Goal: Information Seeking & Learning: Learn about a topic

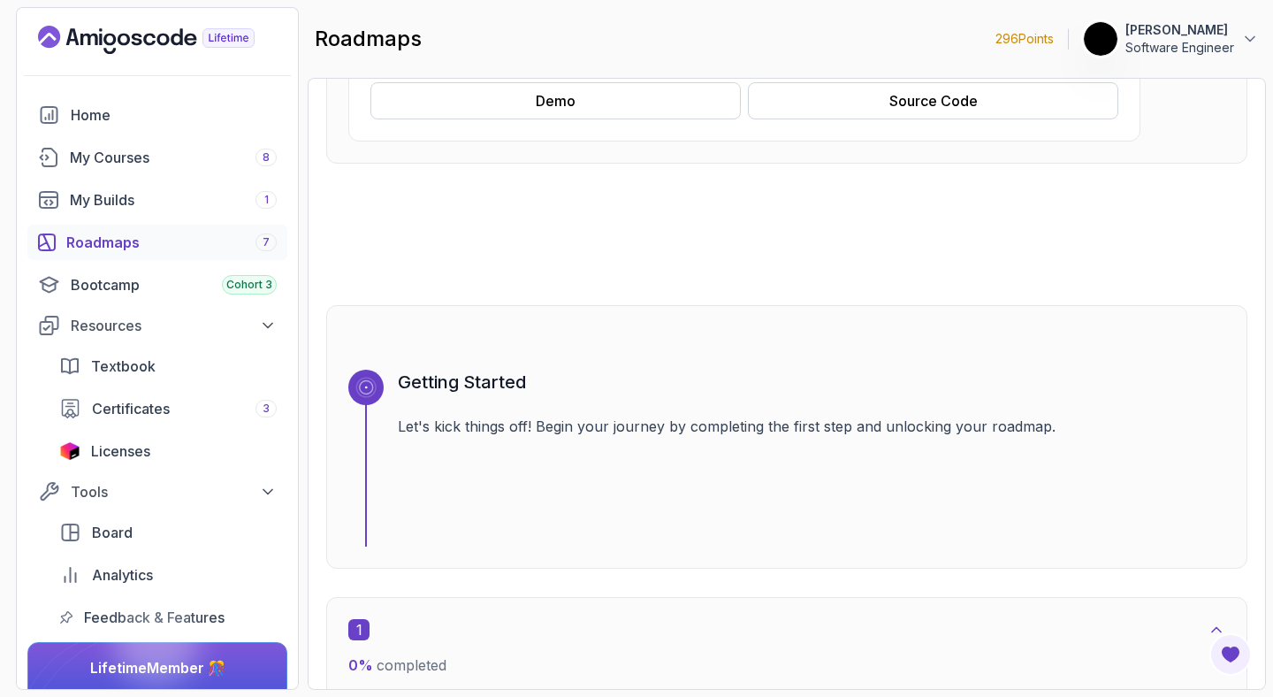
scroll to position [1018, 0]
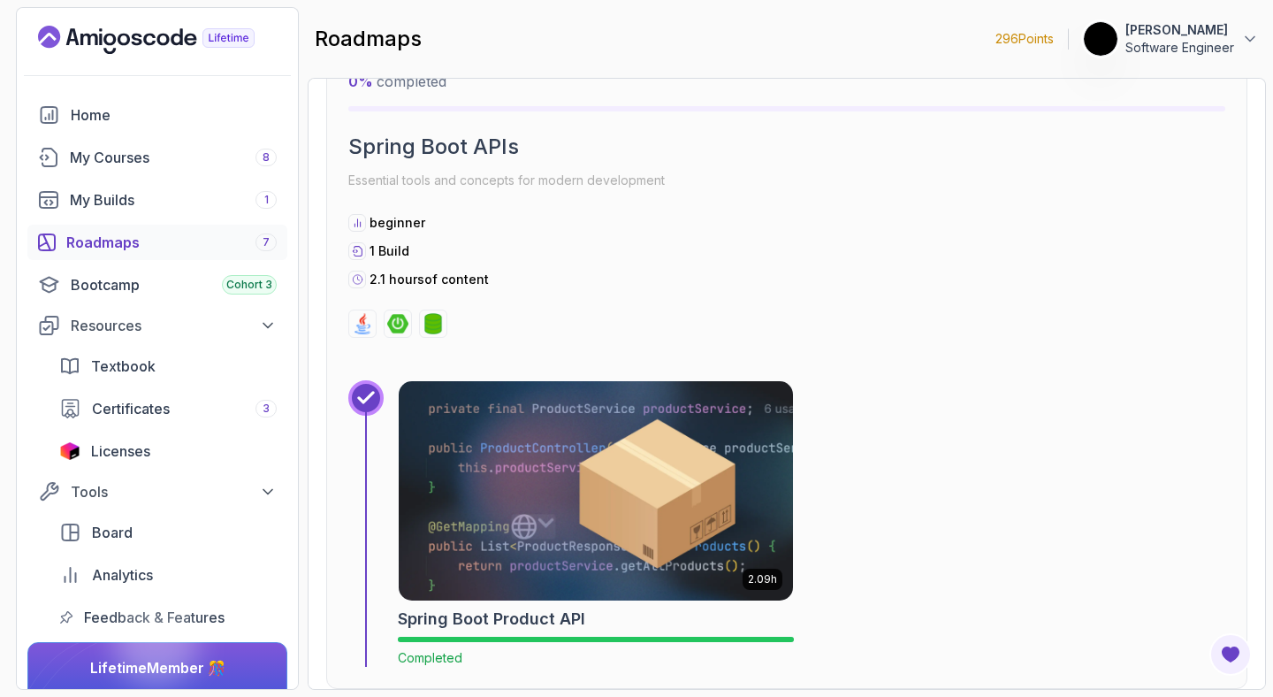
drag, startPoint x: 705, startPoint y: 326, endPoint x: 584, endPoint y: 304, distance: 123.1
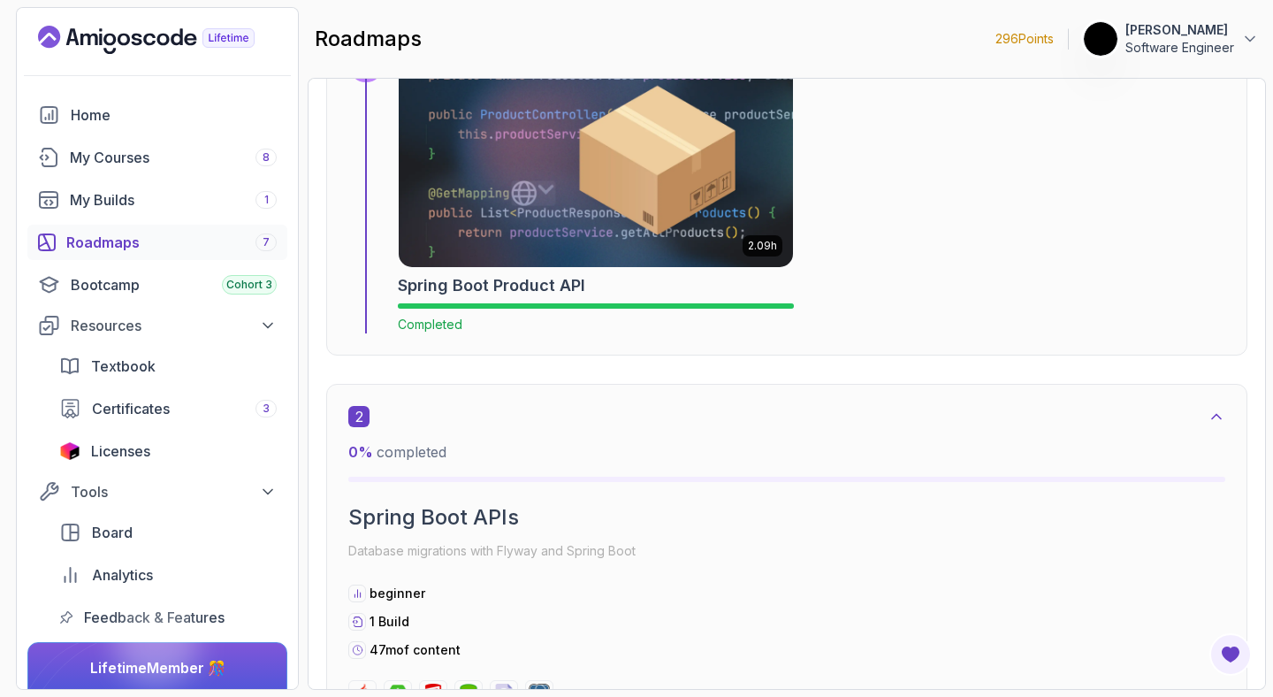
scroll to position [866, 0]
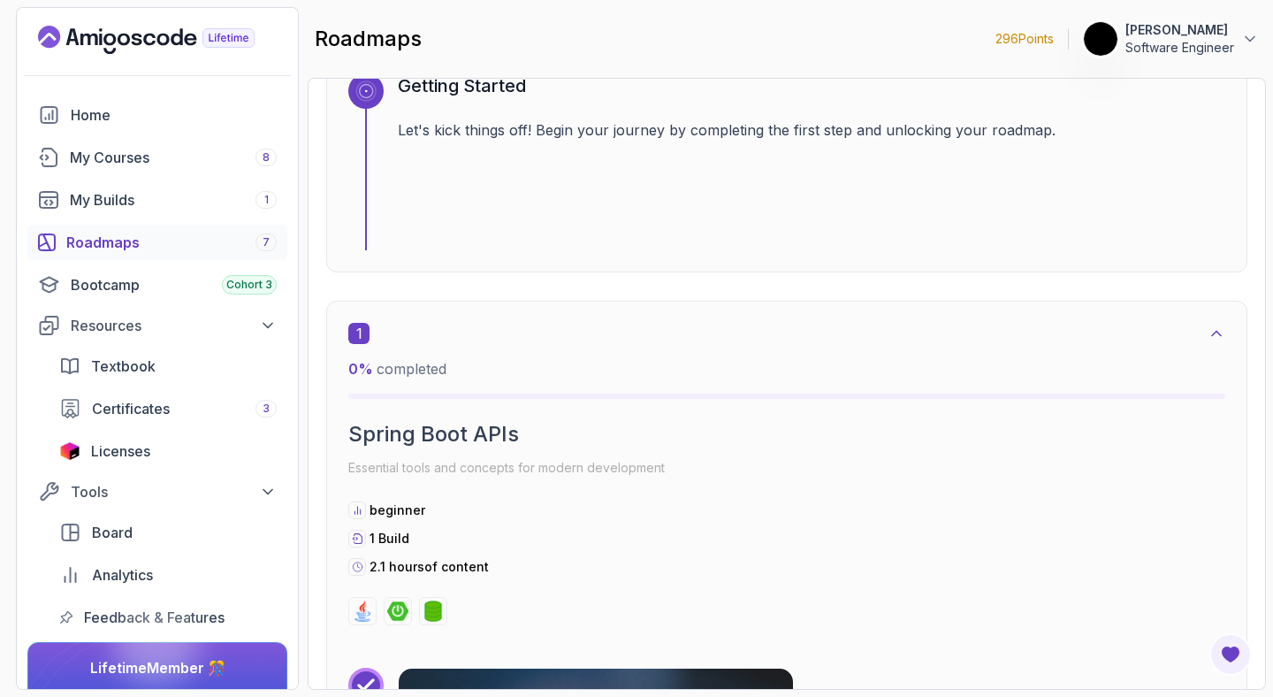
click at [439, 399] on div "1 0 % completed Spring Boot APIs Essential tools and concepts for modern develo…" at bounding box center [786, 474] width 877 height 302
click at [355, 338] on span "1" at bounding box center [358, 333] width 21 height 21
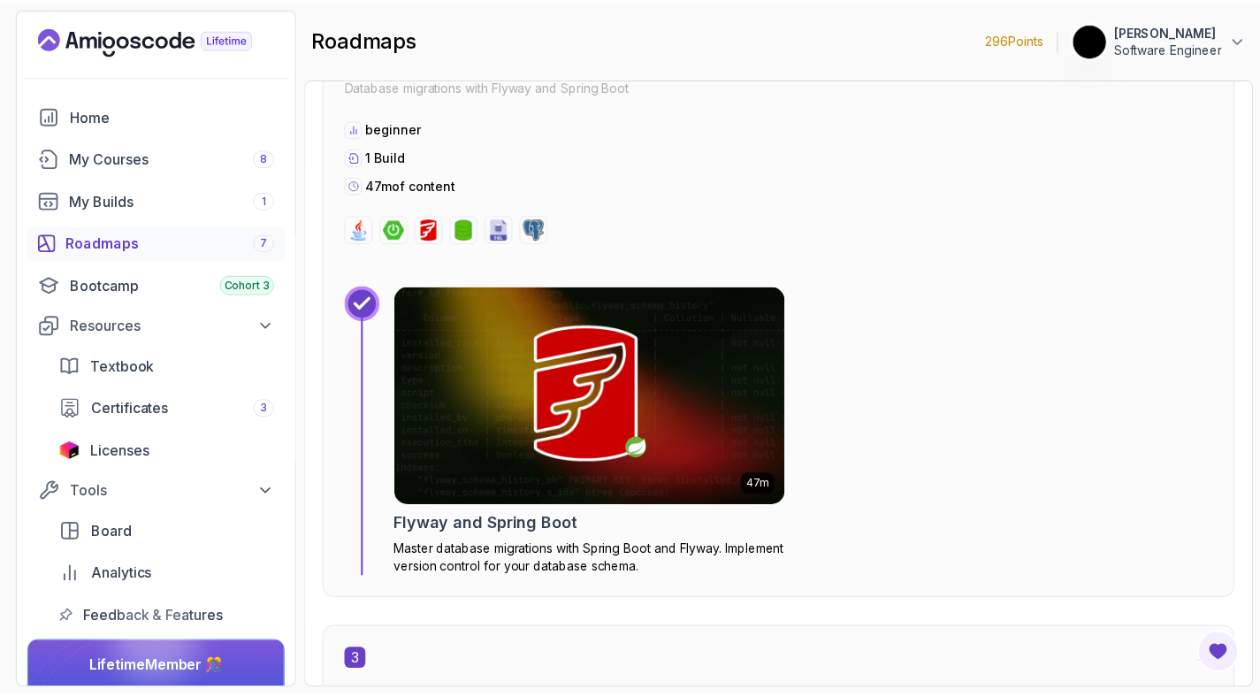
scroll to position [2141, 0]
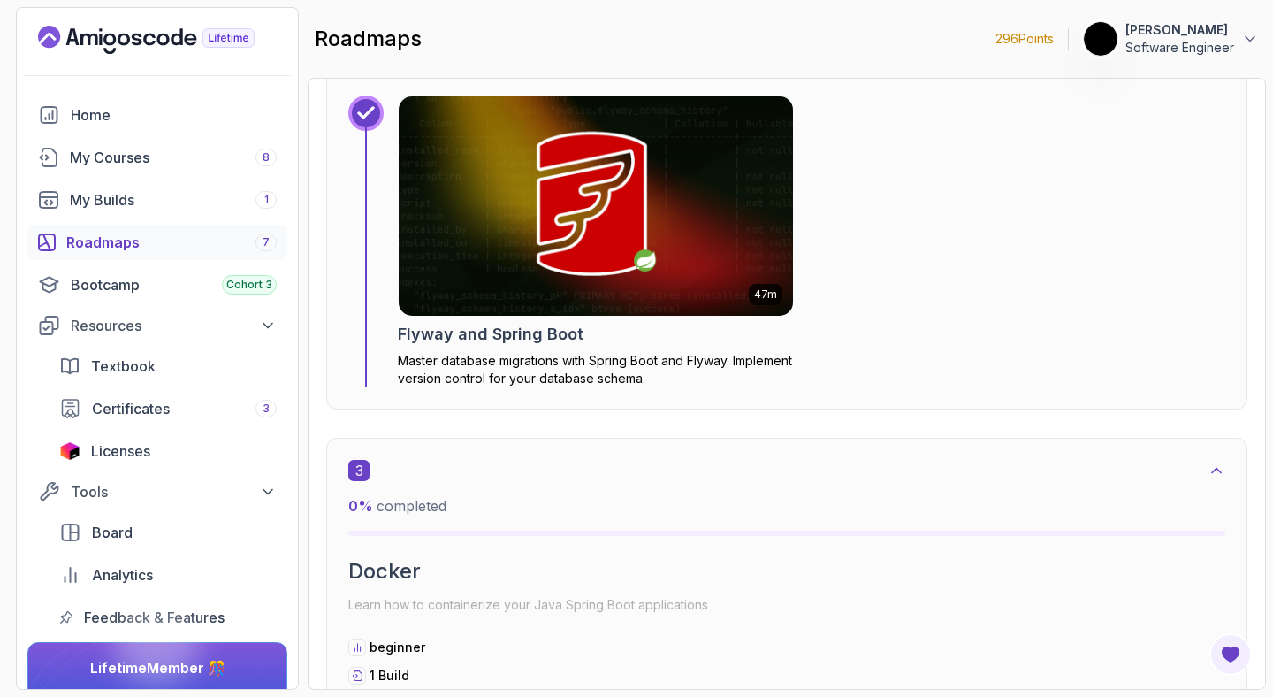
click at [662, 282] on img at bounding box center [596, 206] width 414 height 230
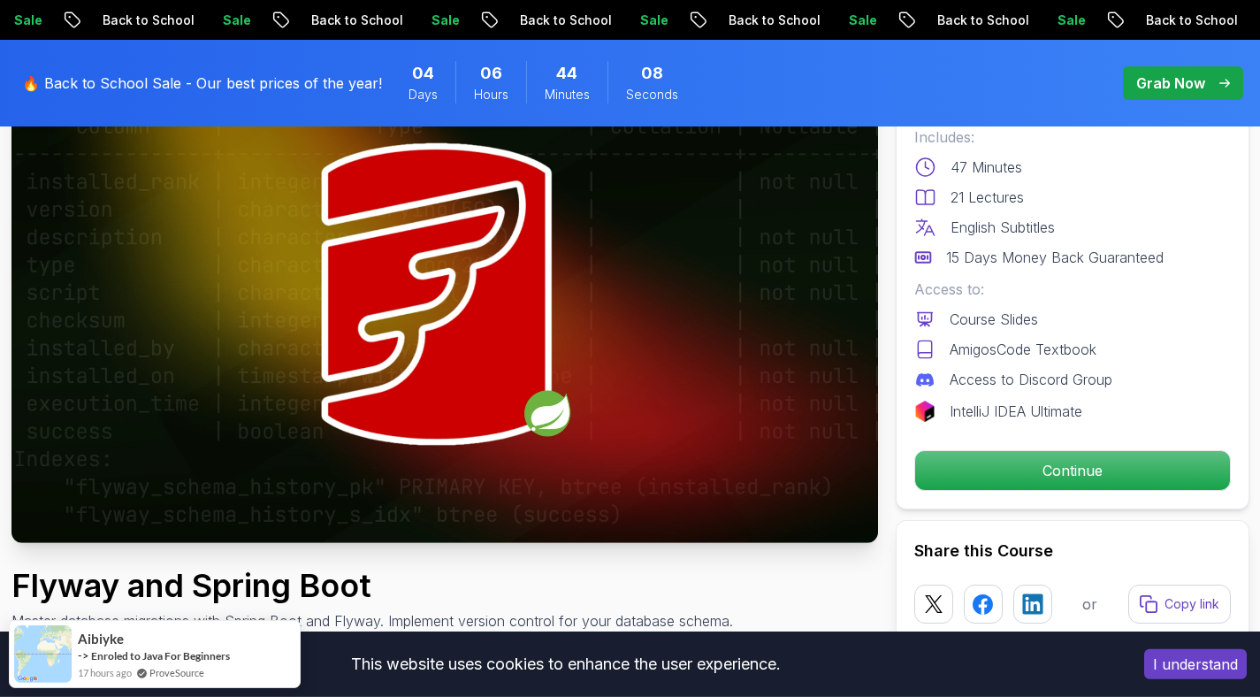
scroll to position [170, 0]
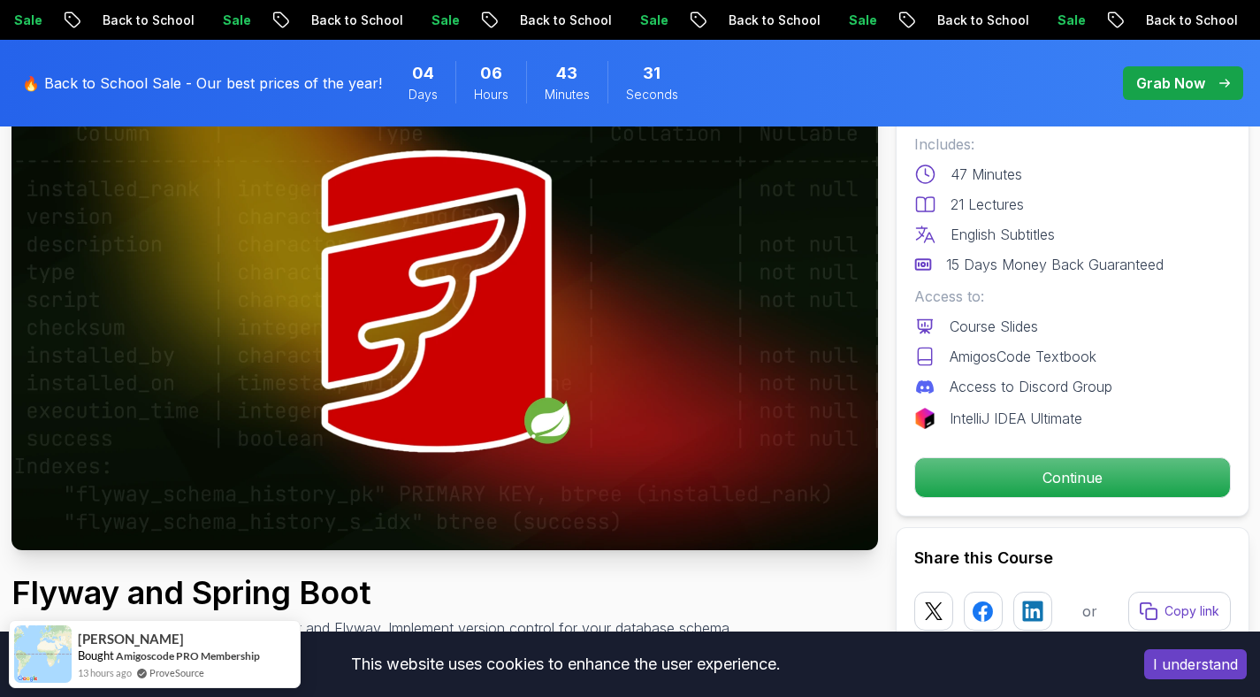
click at [627, 202] on img at bounding box center [444, 306] width 866 height 487
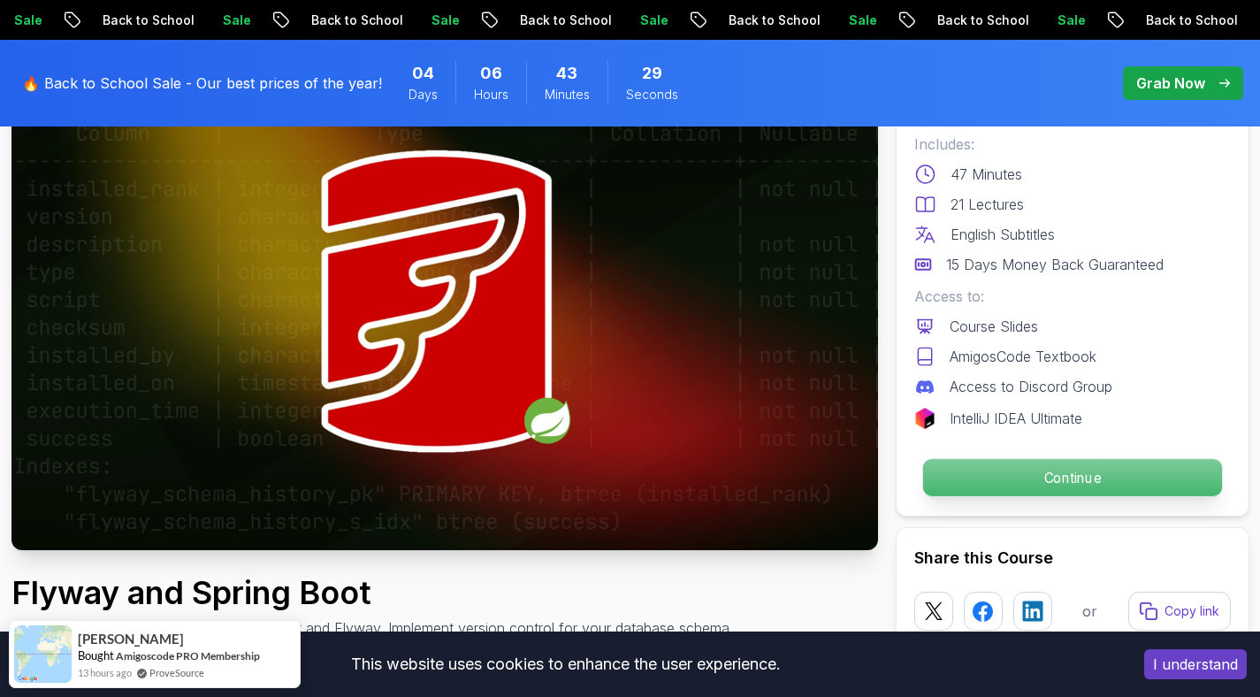
click at [1032, 475] on p "Continue" at bounding box center [1071, 477] width 299 height 37
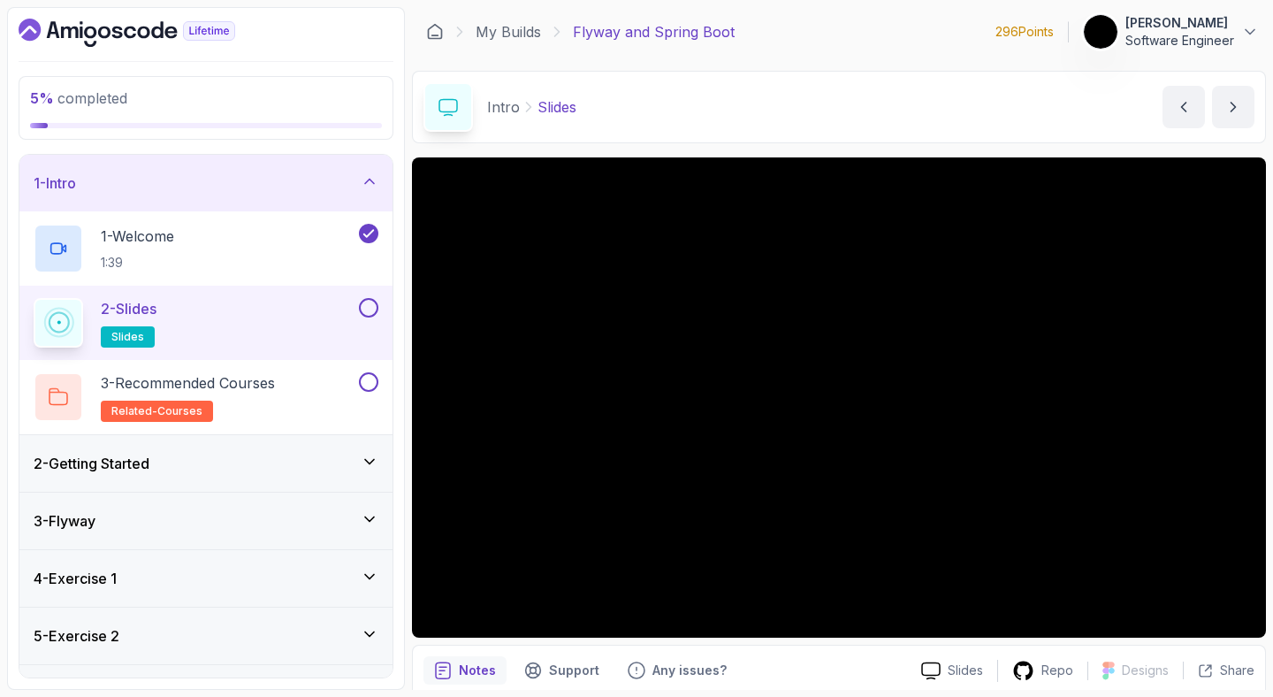
click at [361, 303] on button at bounding box center [368, 307] width 19 height 19
click at [354, 384] on div "3 - Recommended Courses related-courses" at bounding box center [195, 397] width 322 height 50
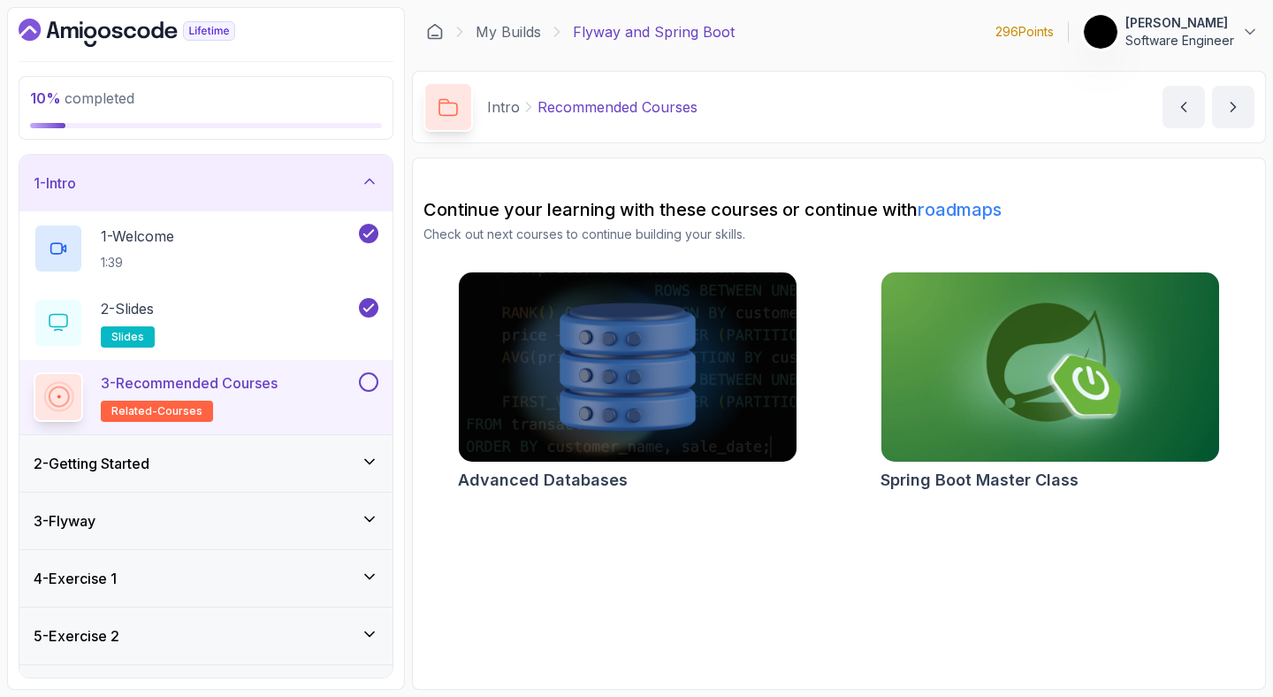
click at [369, 385] on button at bounding box center [368, 381] width 19 height 19
click at [330, 489] on div "2 - Getting Started" at bounding box center [205, 463] width 373 height 57
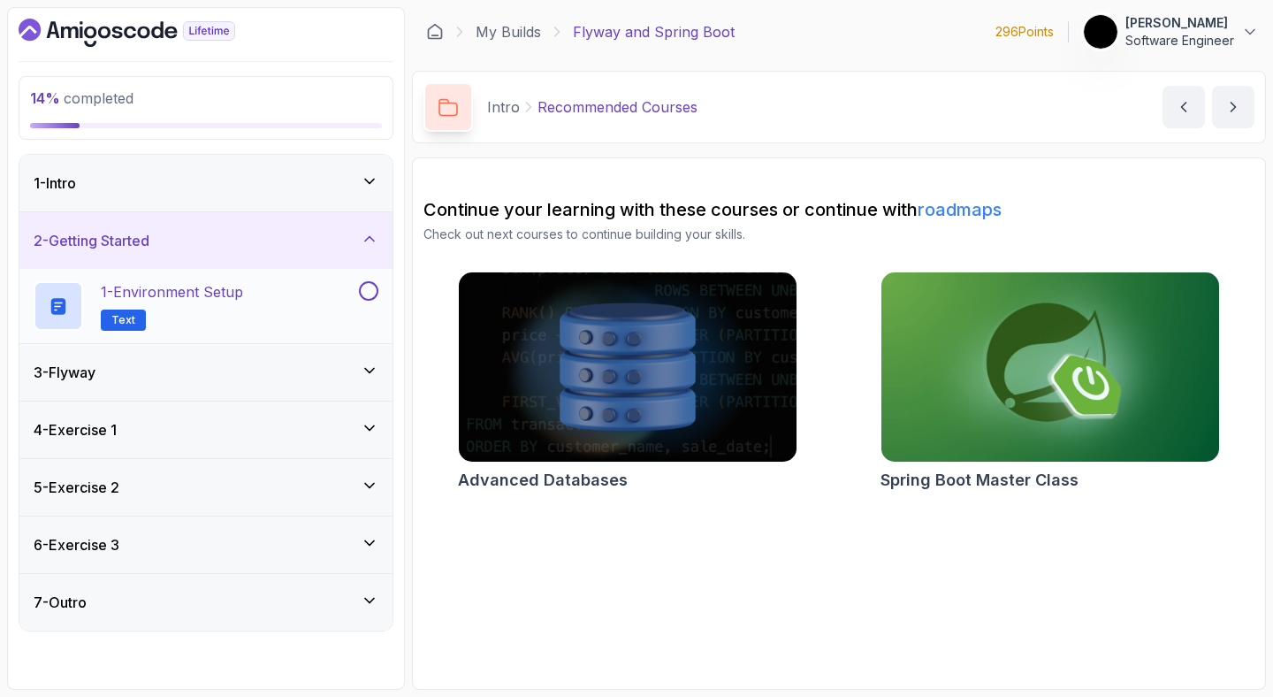
click at [263, 315] on div "1 - Environment Setup Text" at bounding box center [195, 306] width 322 height 50
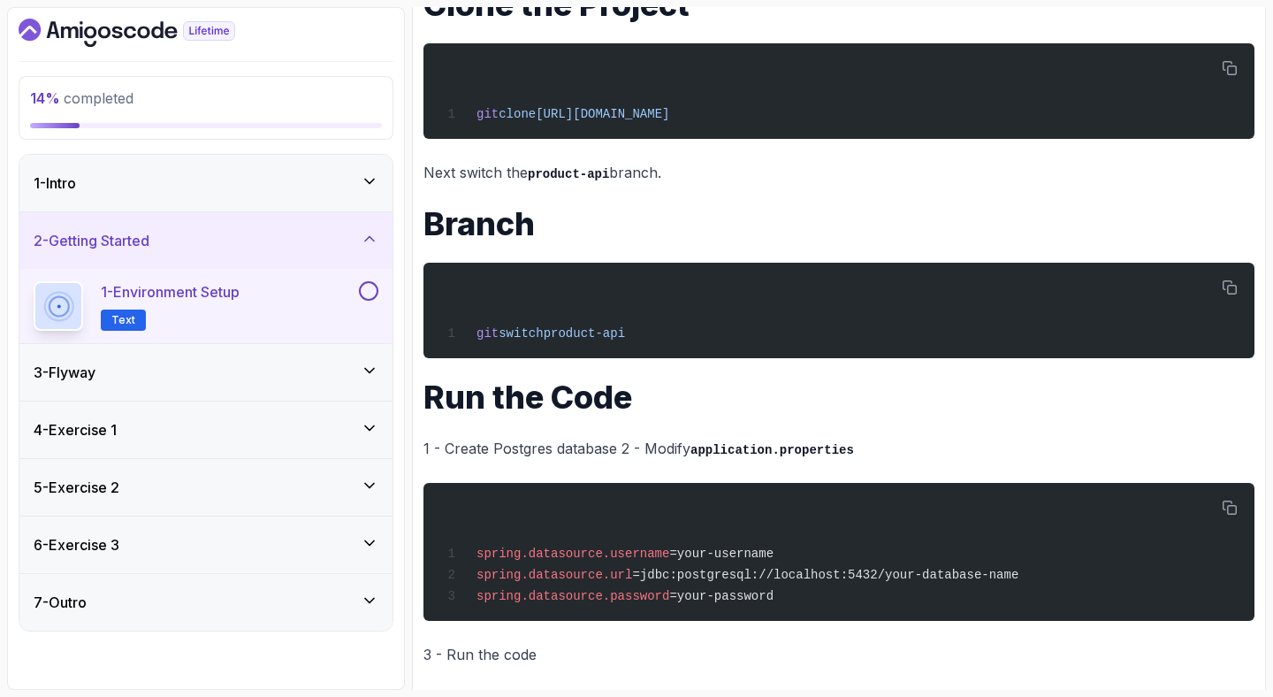
scroll to position [359, 0]
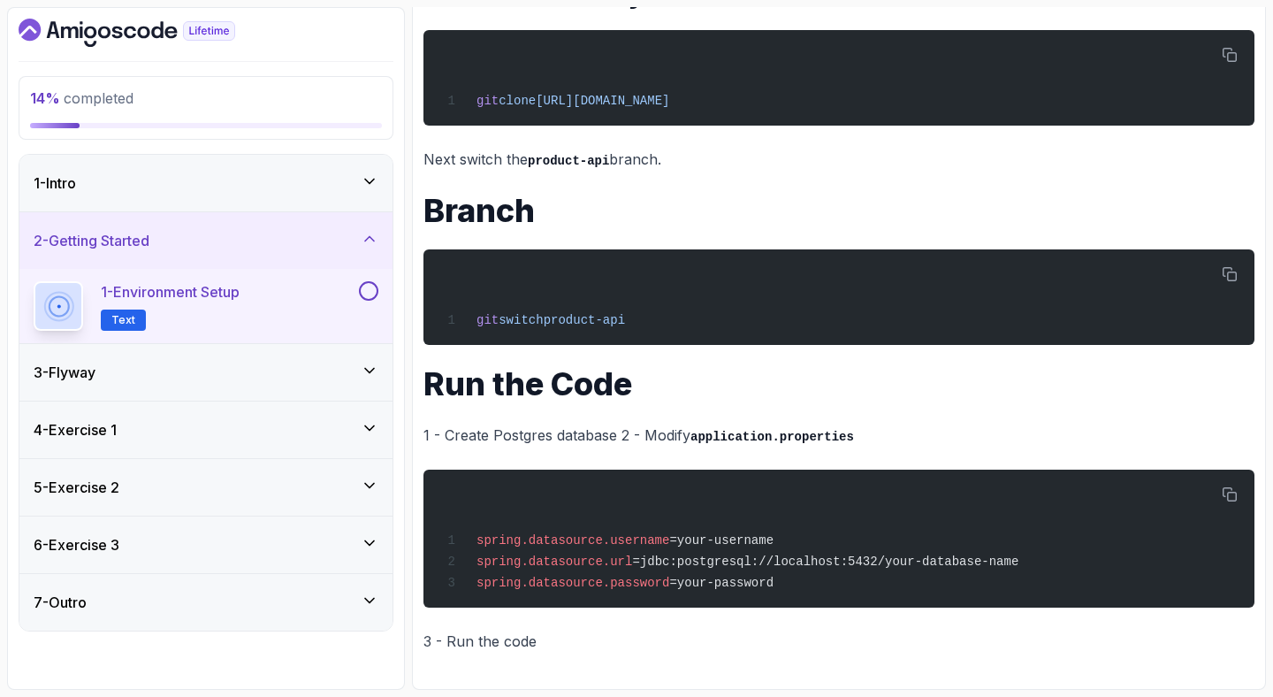
click at [370, 283] on button at bounding box center [368, 290] width 19 height 19
click at [325, 363] on div "3 - Flyway" at bounding box center [206, 372] width 345 height 21
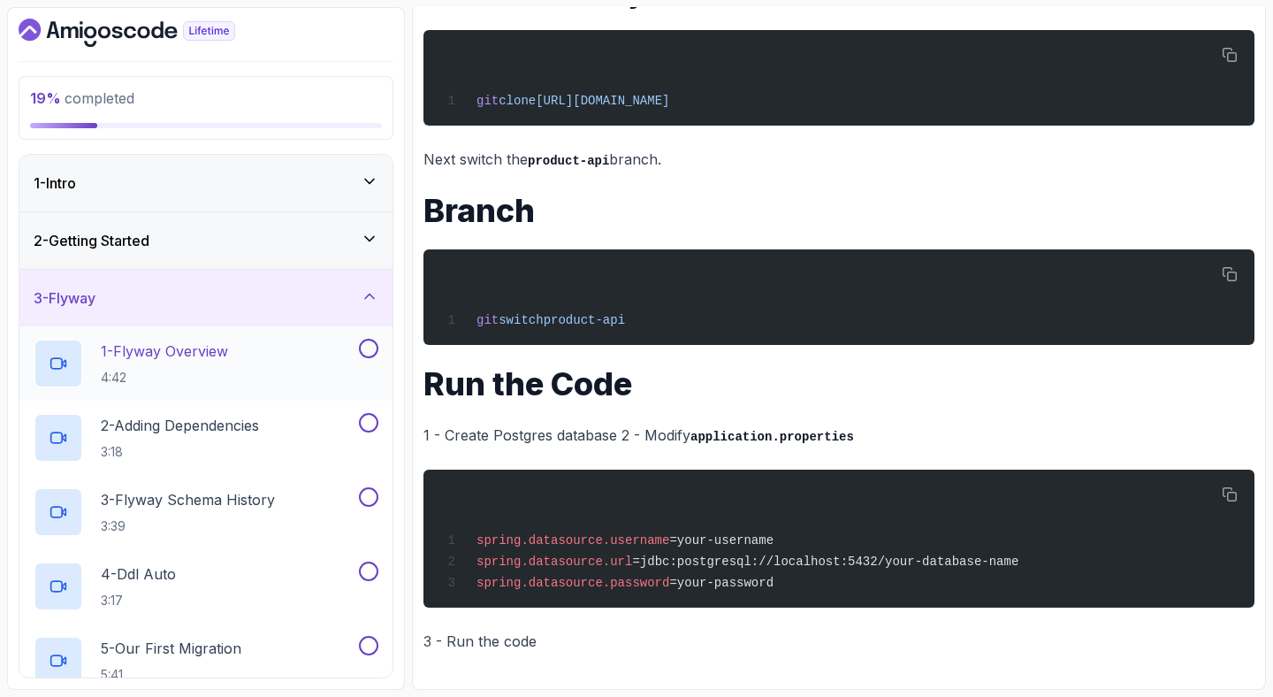
click at [316, 354] on div "1 - Flyway Overview 4:42" at bounding box center [195, 364] width 322 height 50
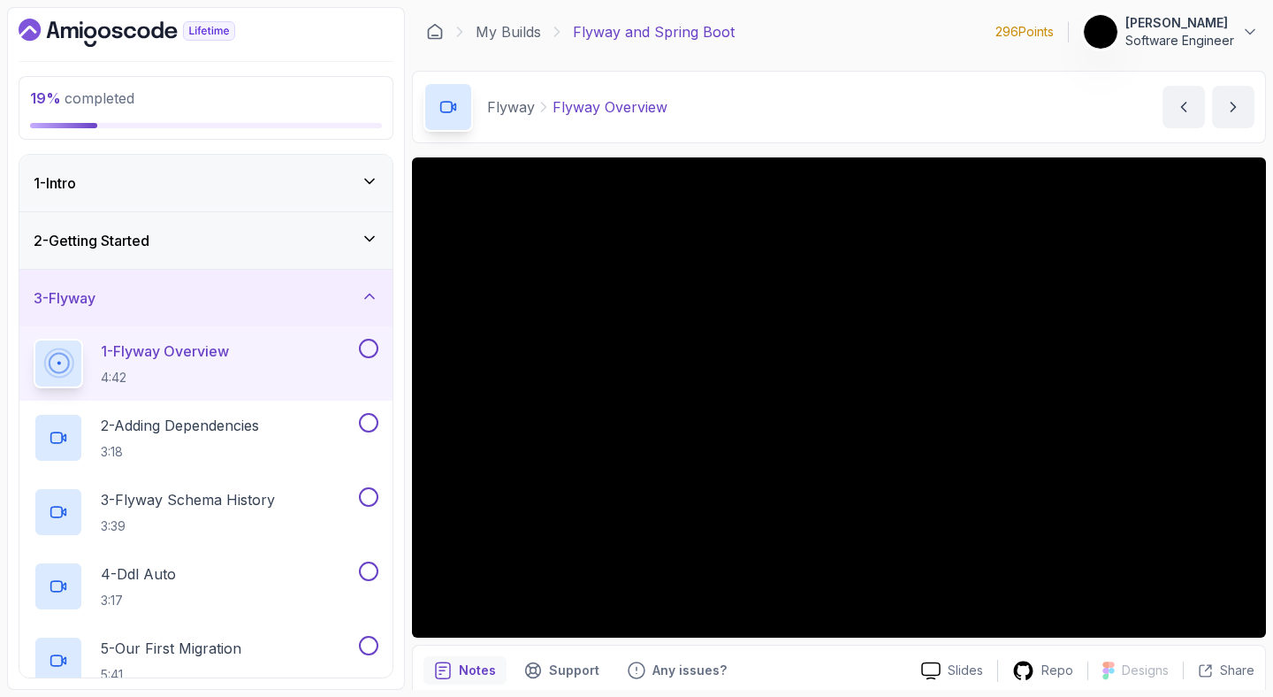
scroll to position [72, 0]
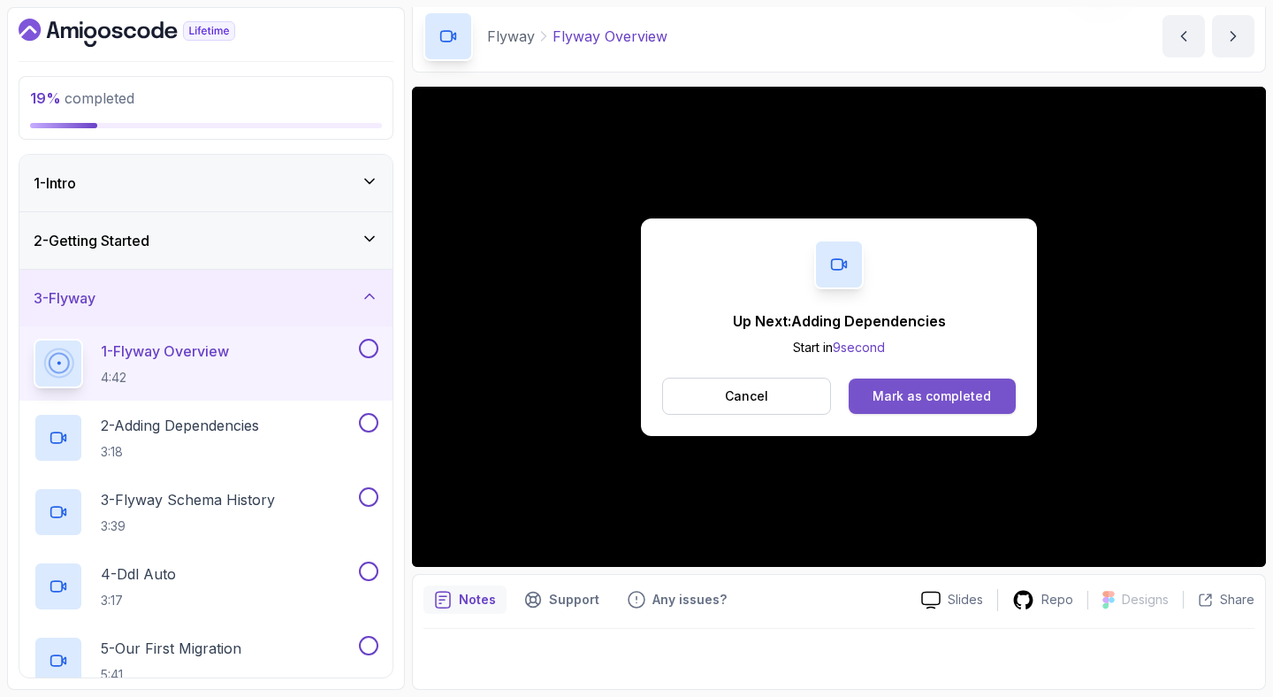
click at [932, 398] on div "Mark as completed" at bounding box center [932, 396] width 118 height 18
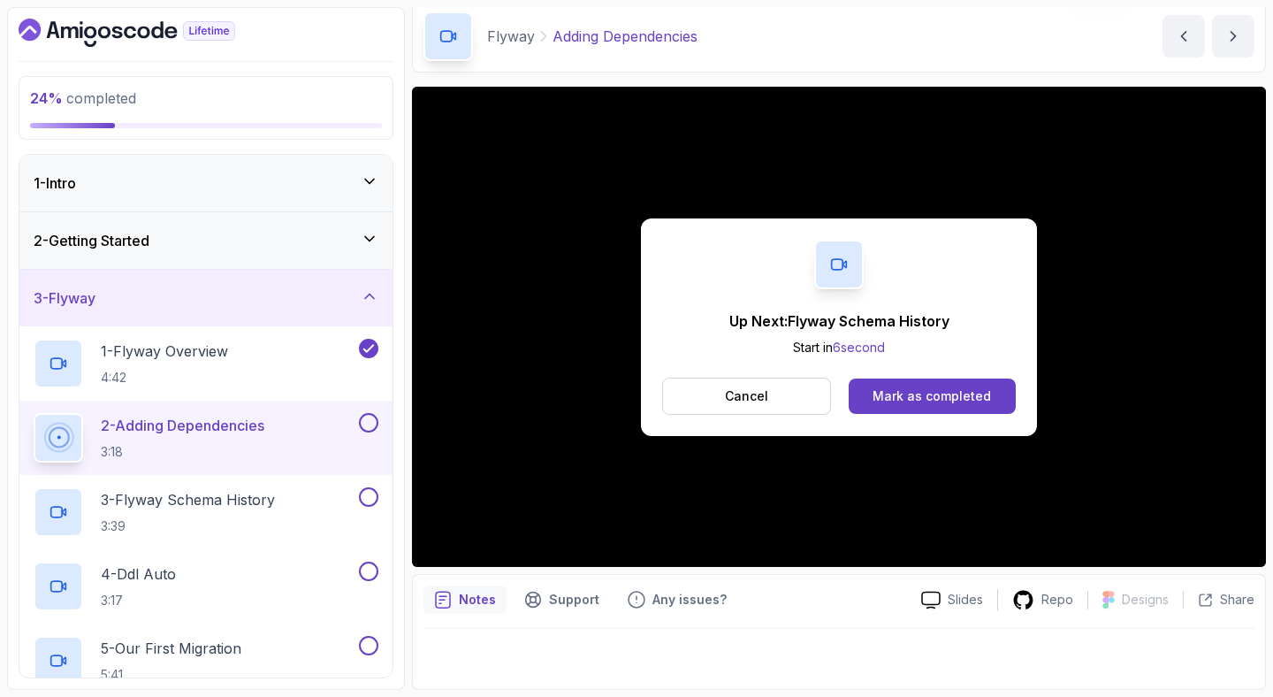
click at [950, 396] on div "Mark as completed" at bounding box center [932, 396] width 118 height 18
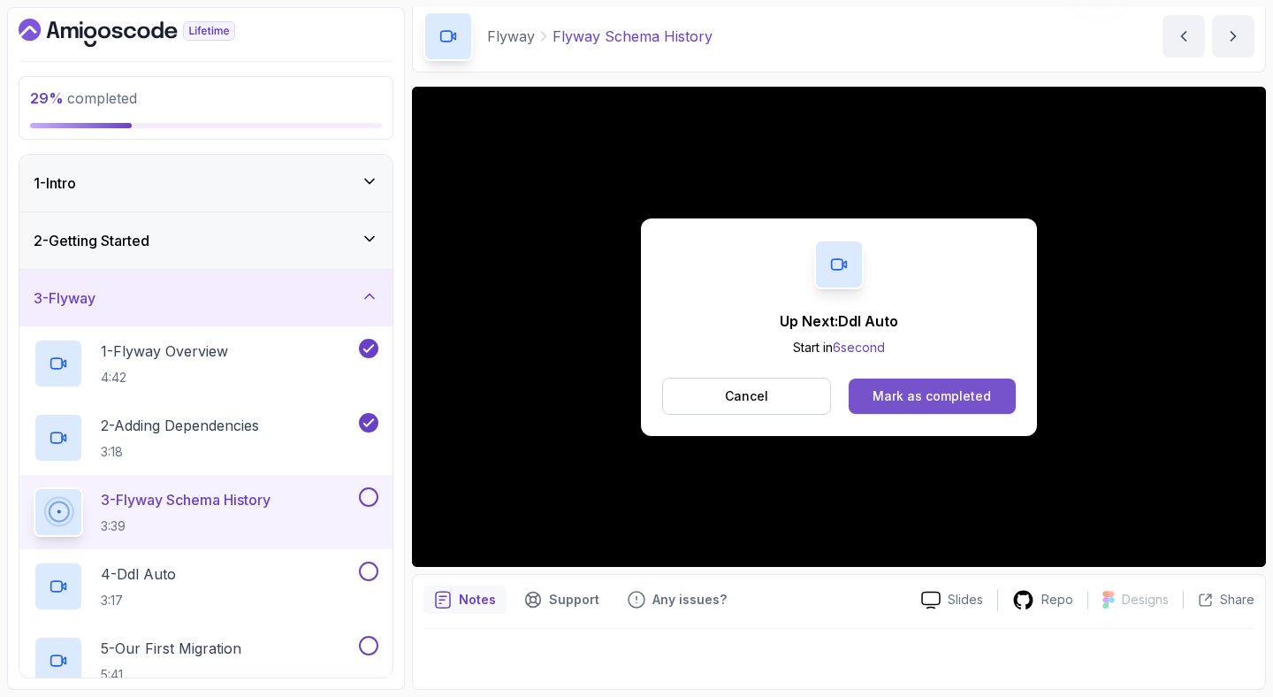
click at [923, 408] on button "Mark as completed" at bounding box center [932, 395] width 167 height 35
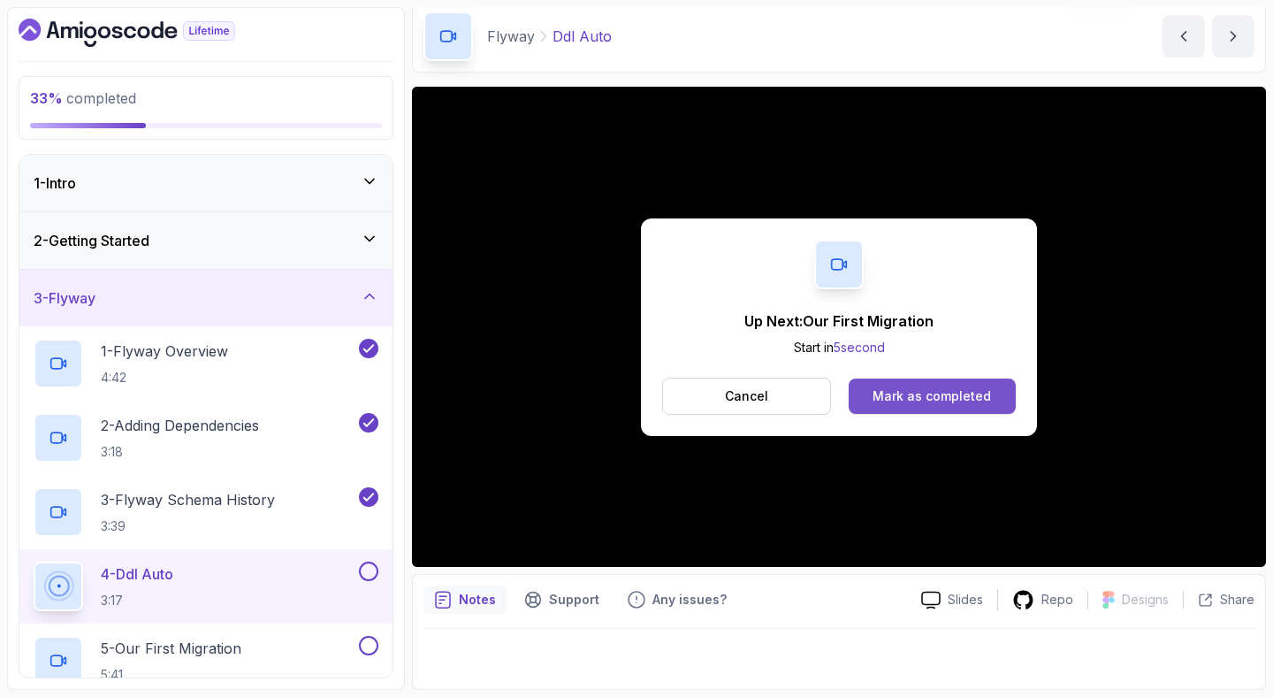
click at [893, 393] on div "Mark as completed" at bounding box center [932, 396] width 118 height 18
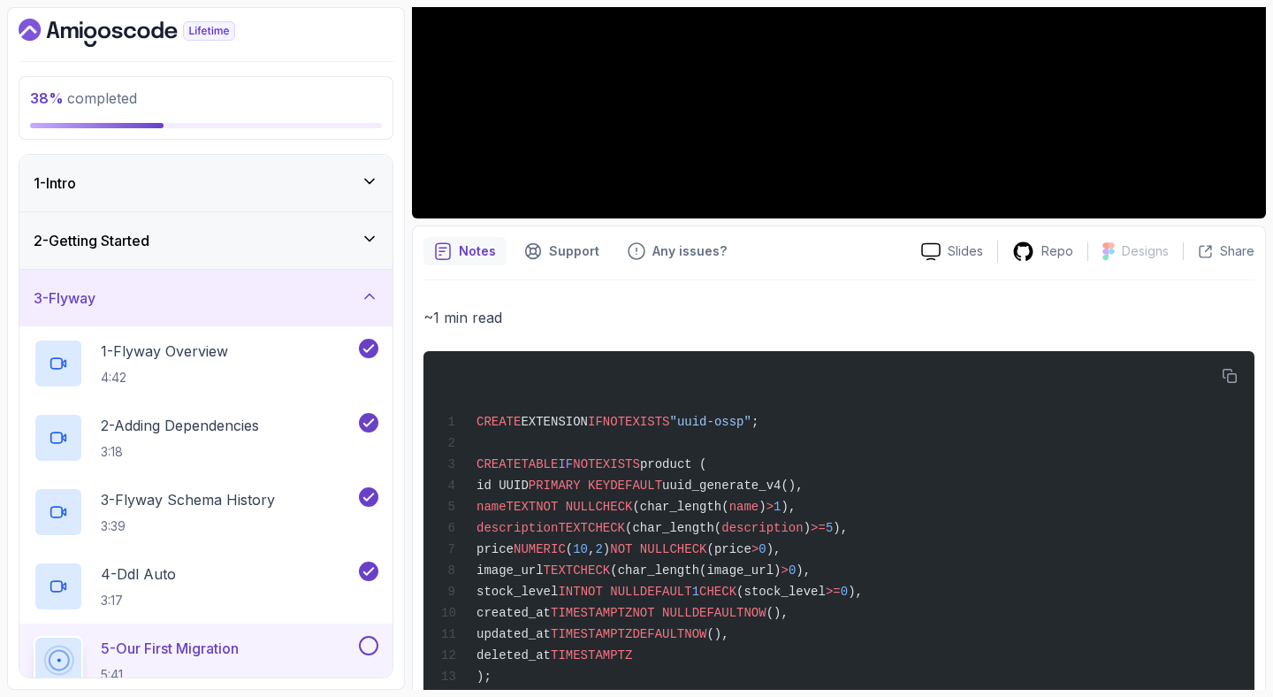
scroll to position [424, 0]
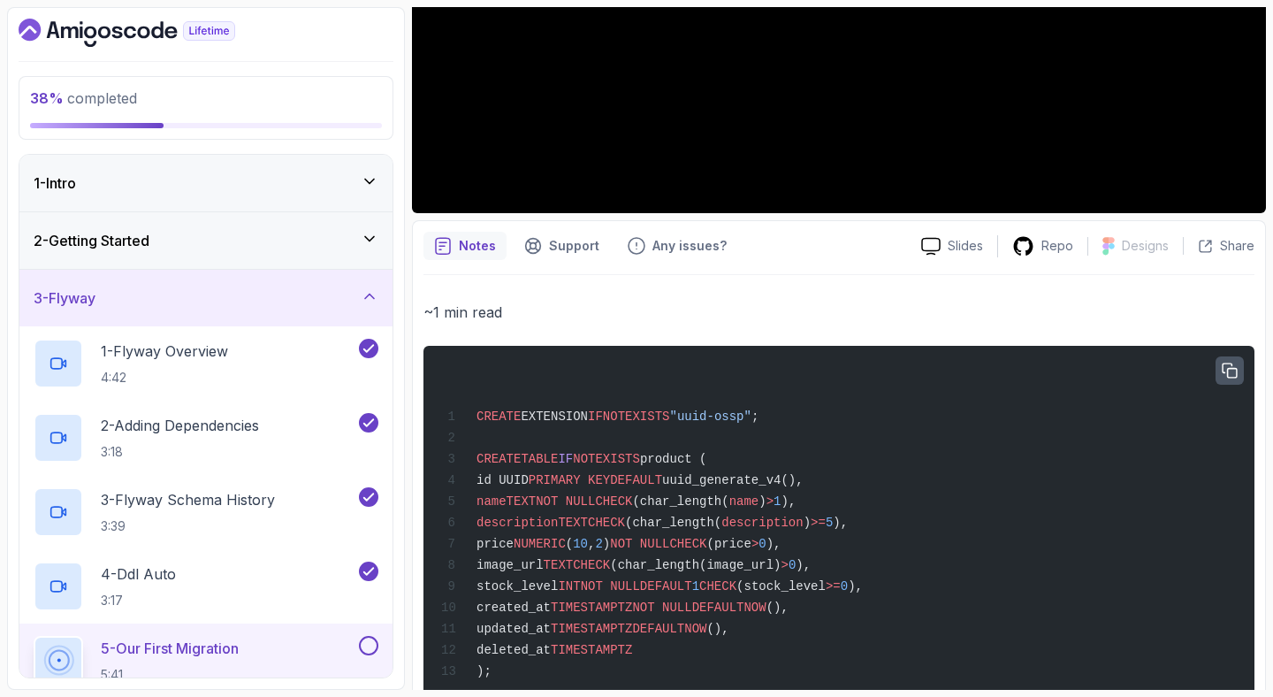
click at [1237, 370] on icon "button" at bounding box center [1230, 370] width 14 height 14
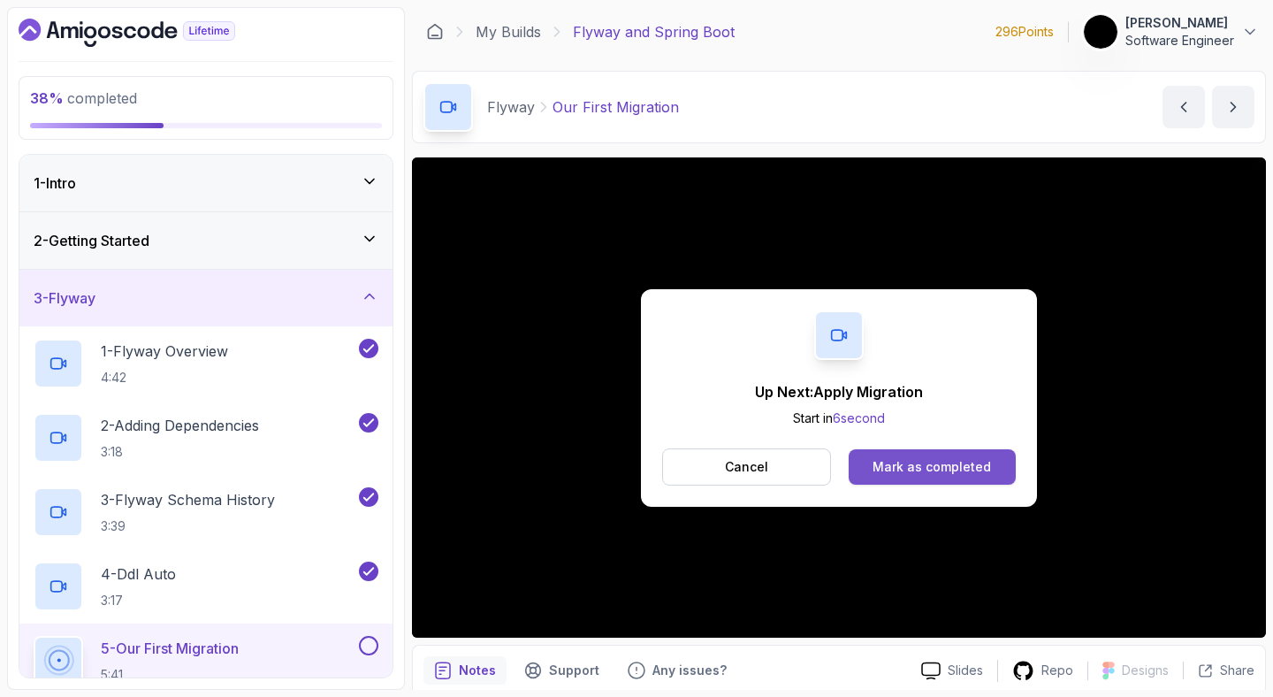
click at [929, 464] on div "Mark as completed" at bounding box center [932, 467] width 118 height 18
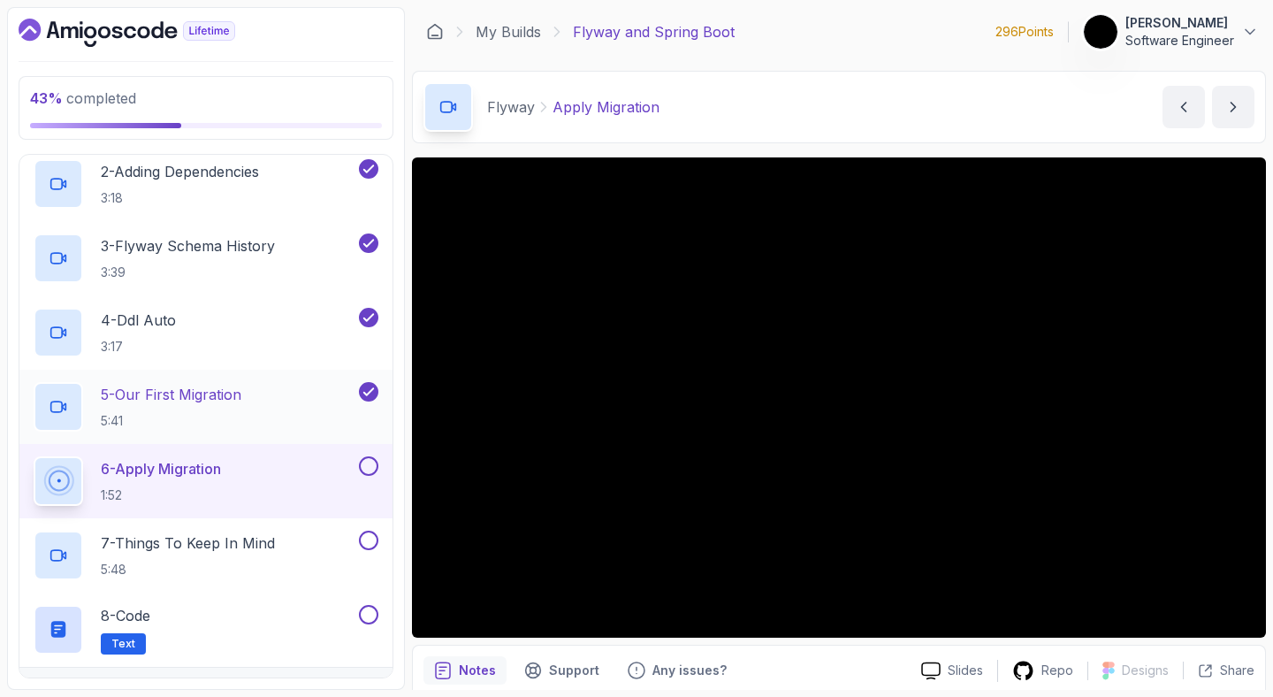
scroll to position [259, 0]
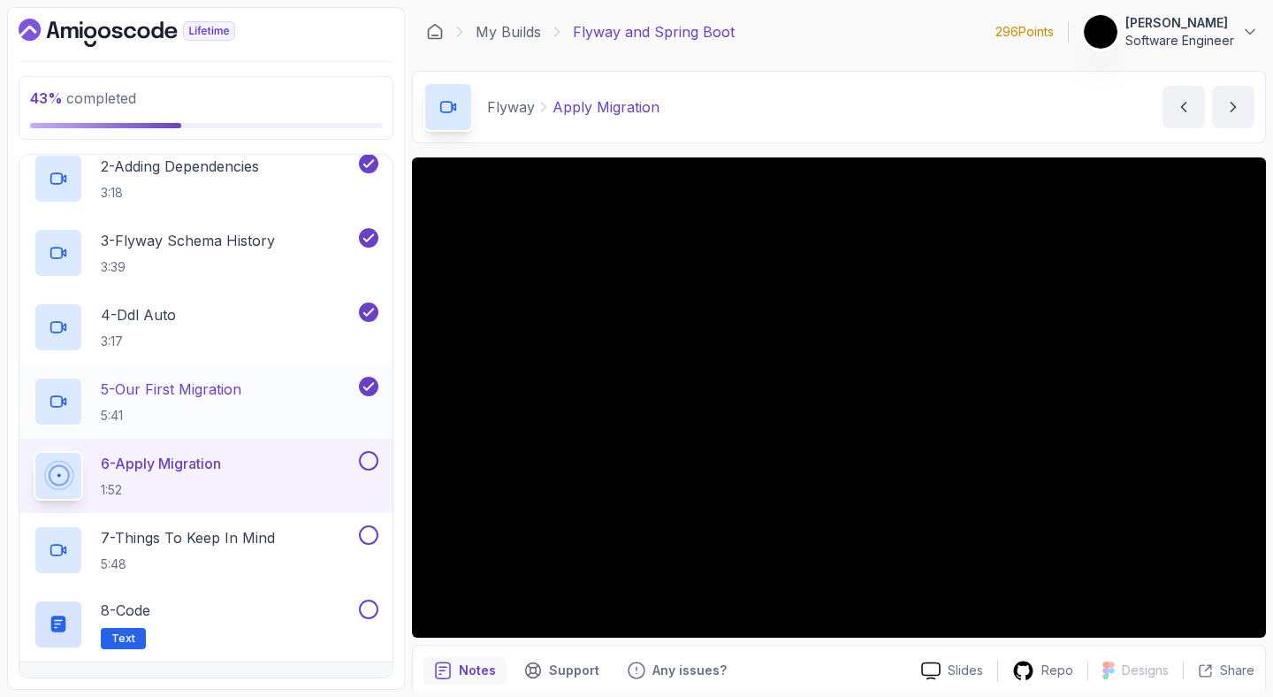
click at [262, 387] on div "5 - Our First Migration 5:41" at bounding box center [195, 402] width 322 height 50
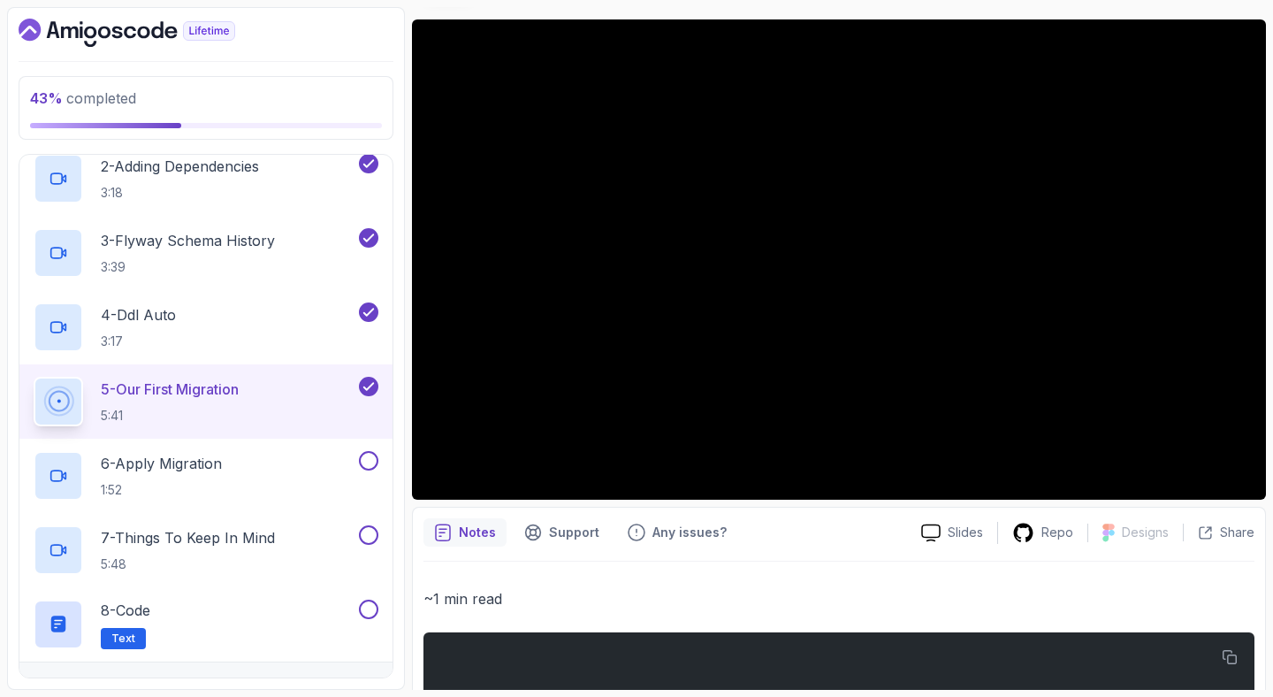
scroll to position [448, 0]
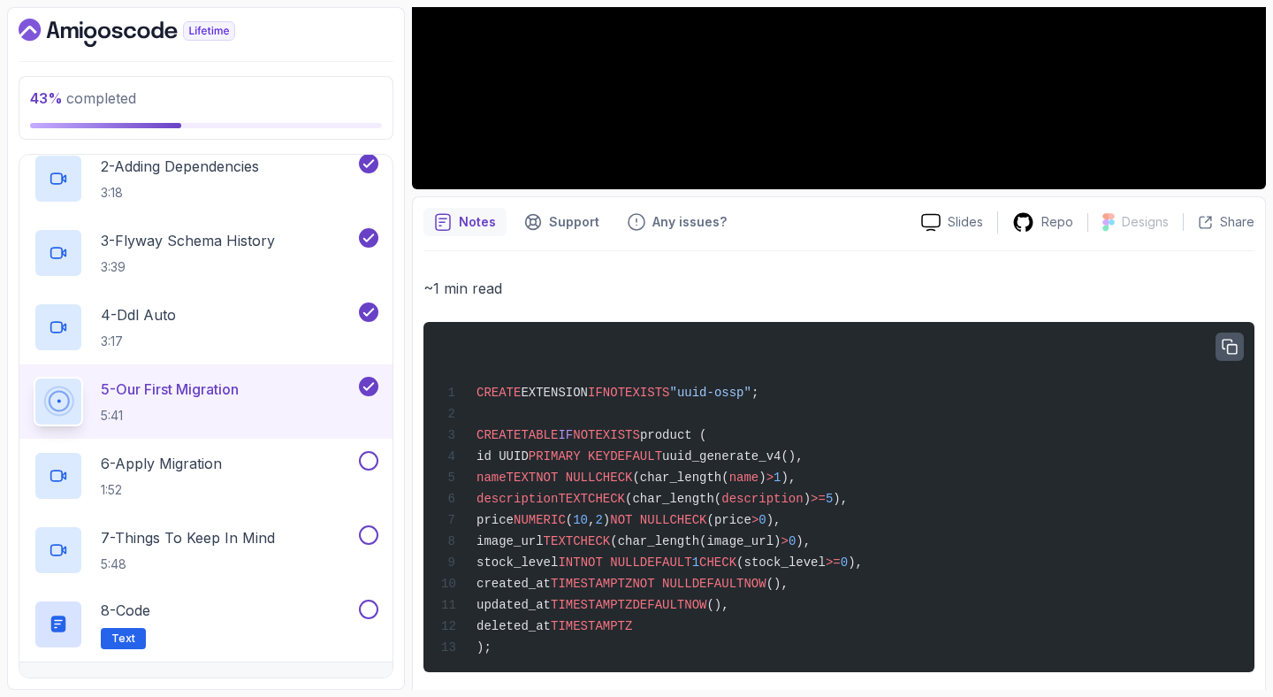
click at [1239, 355] on button "button" at bounding box center [1230, 346] width 28 height 28
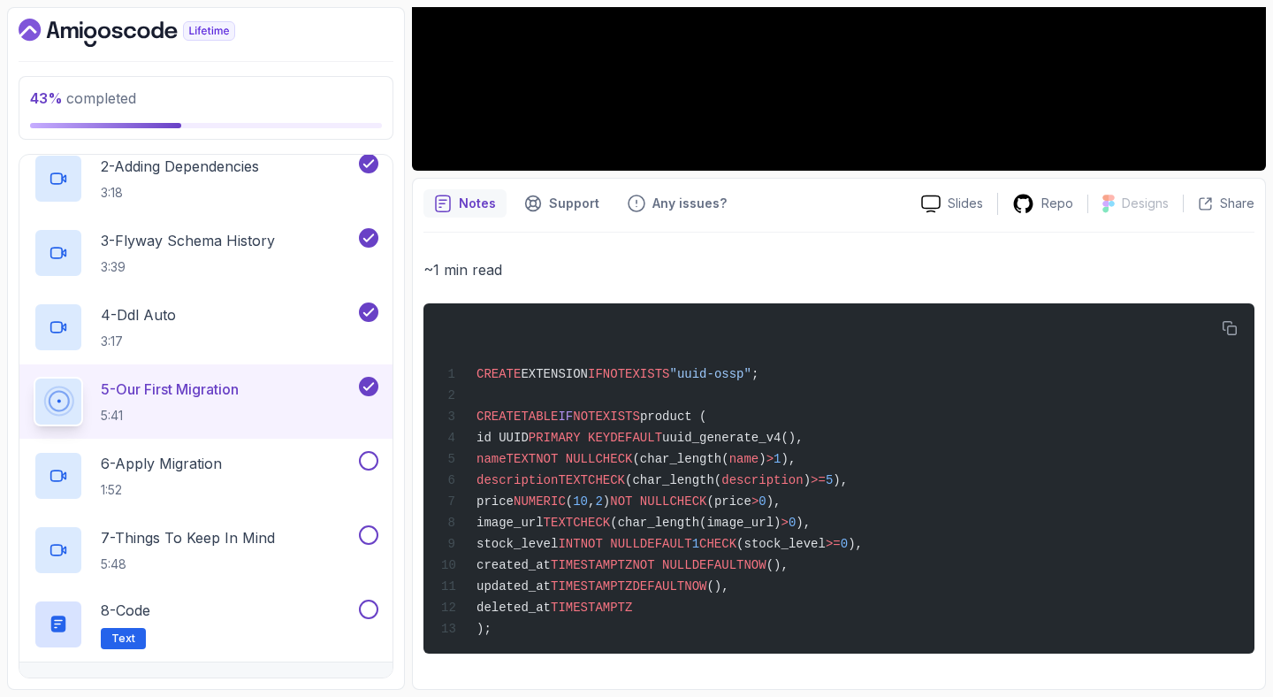
scroll to position [0, 0]
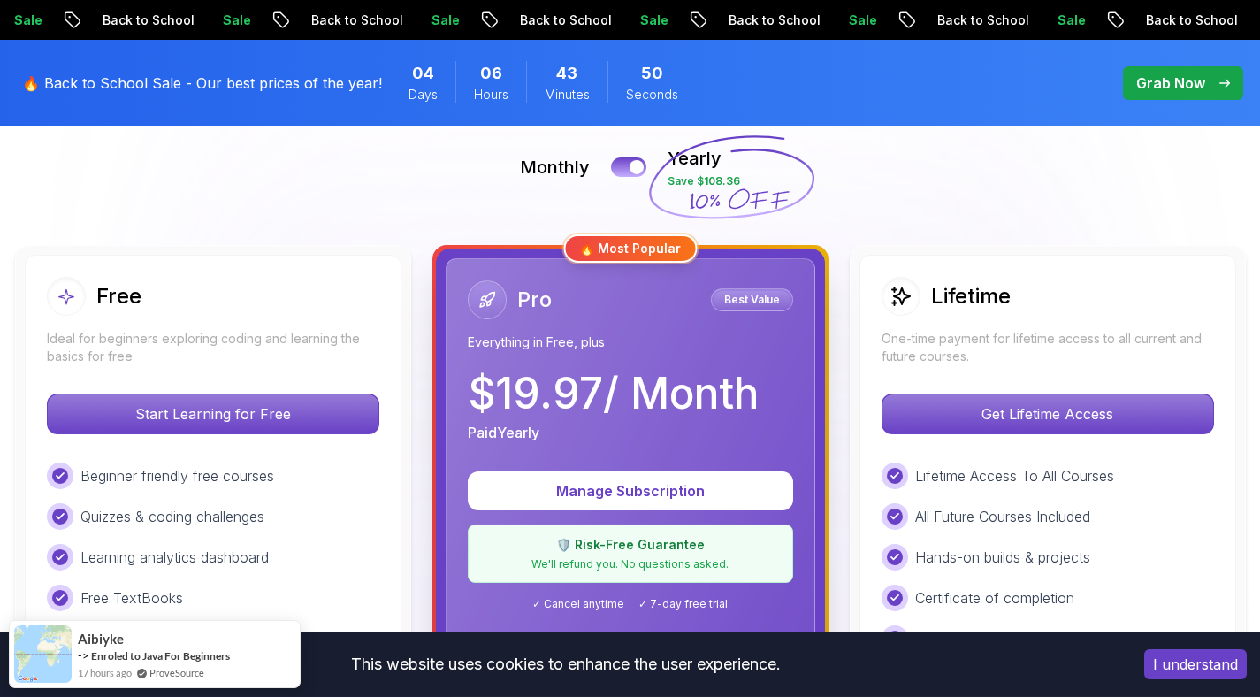
scroll to position [297, 0]
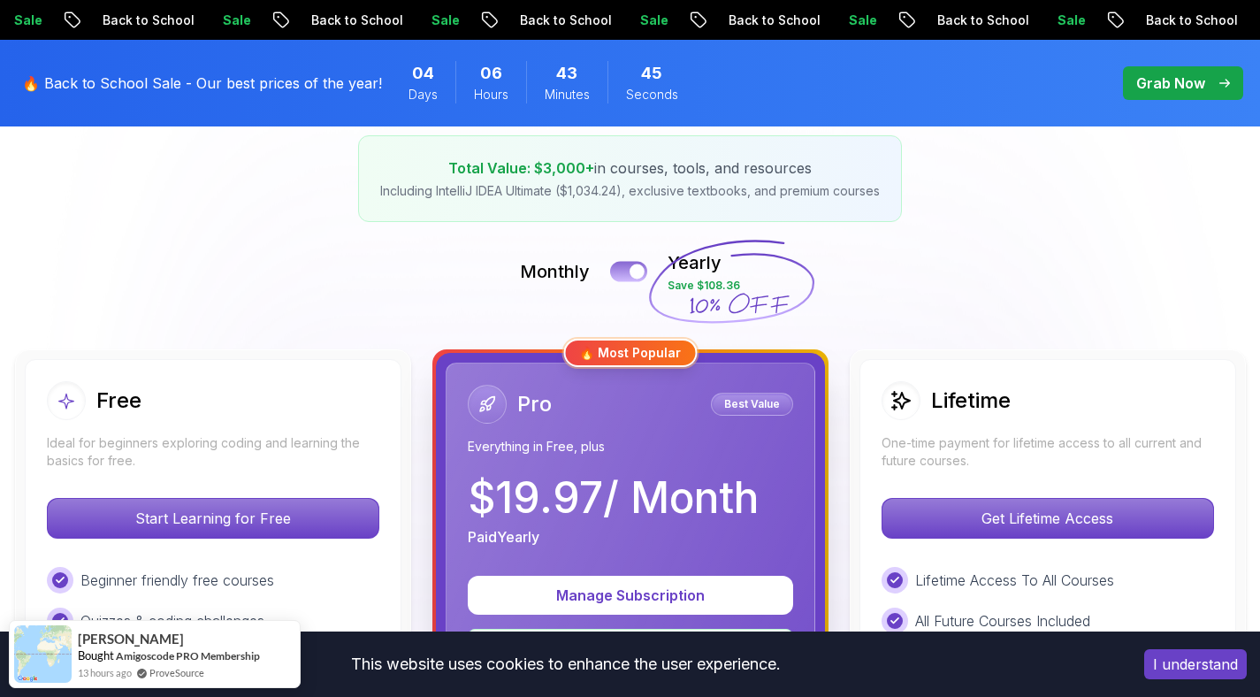
click at [640, 271] on div at bounding box center [636, 271] width 15 height 15
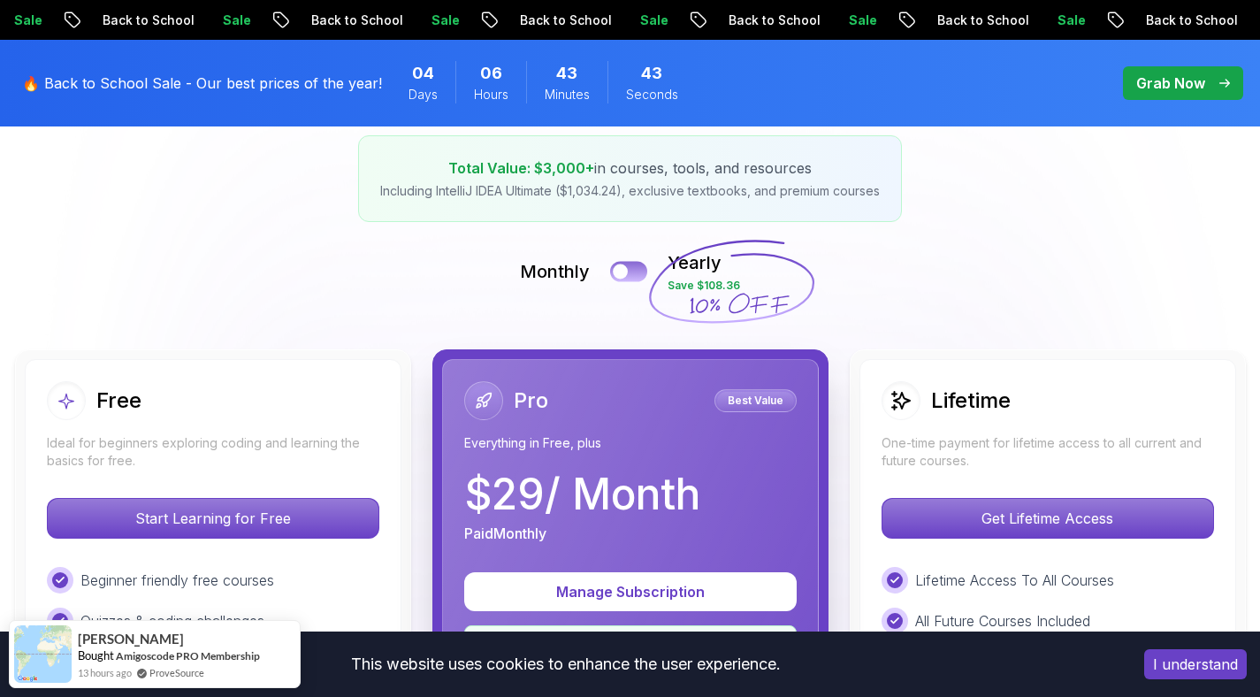
click at [640, 271] on button at bounding box center [628, 271] width 37 height 20
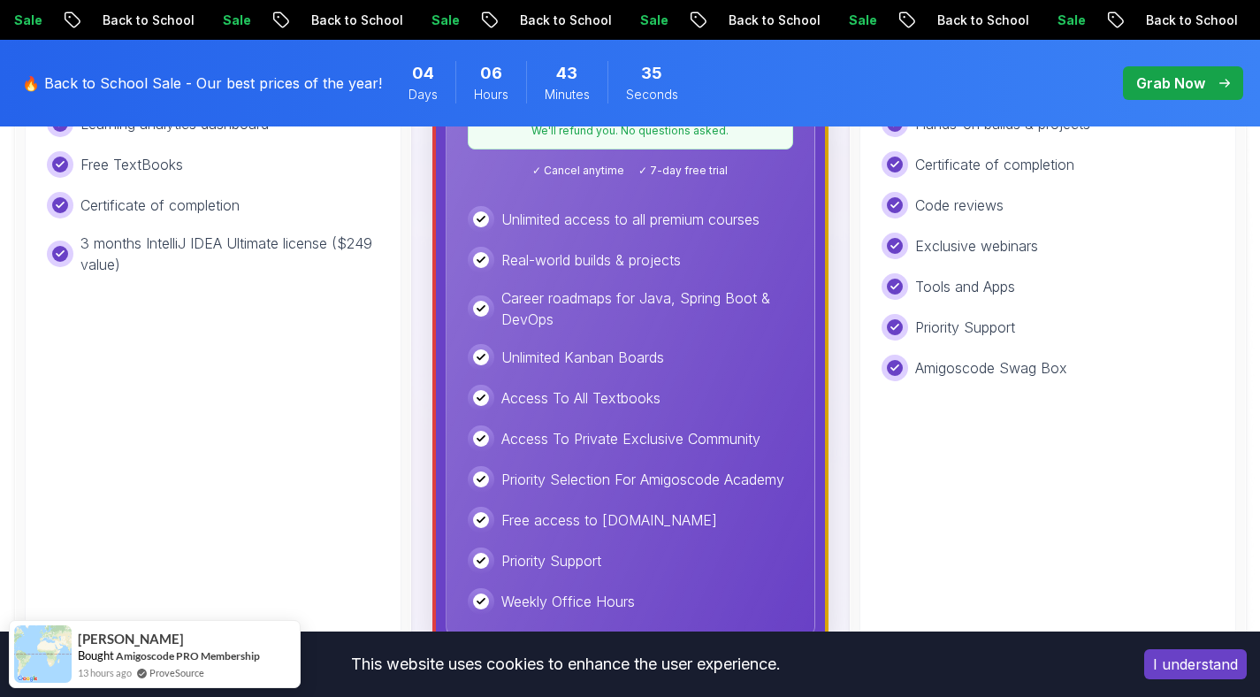
scroll to position [439, 0]
